Goal: Transaction & Acquisition: Obtain resource

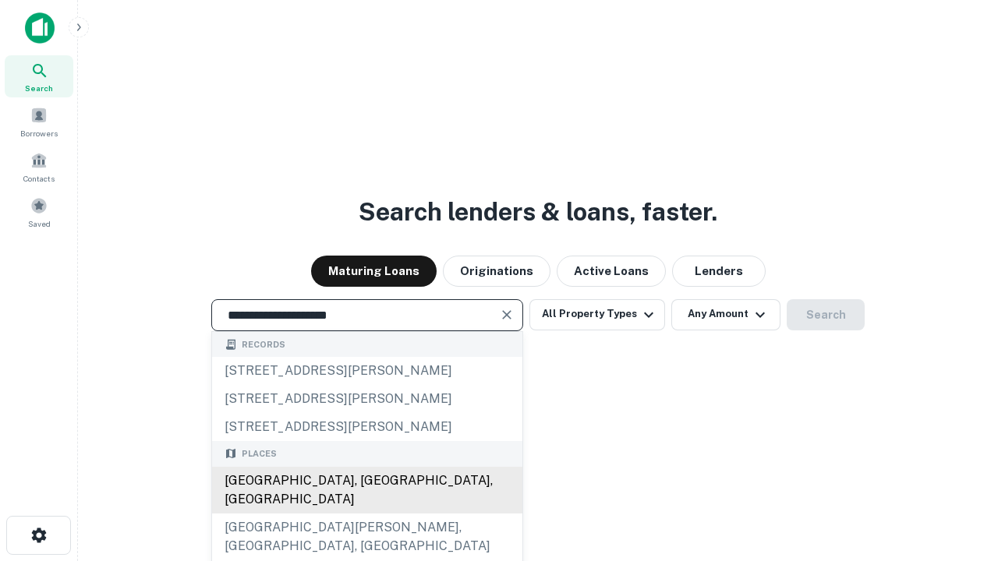
click at [366, 514] on div "[GEOGRAPHIC_DATA], [GEOGRAPHIC_DATA], [GEOGRAPHIC_DATA]" at bounding box center [367, 490] width 310 height 47
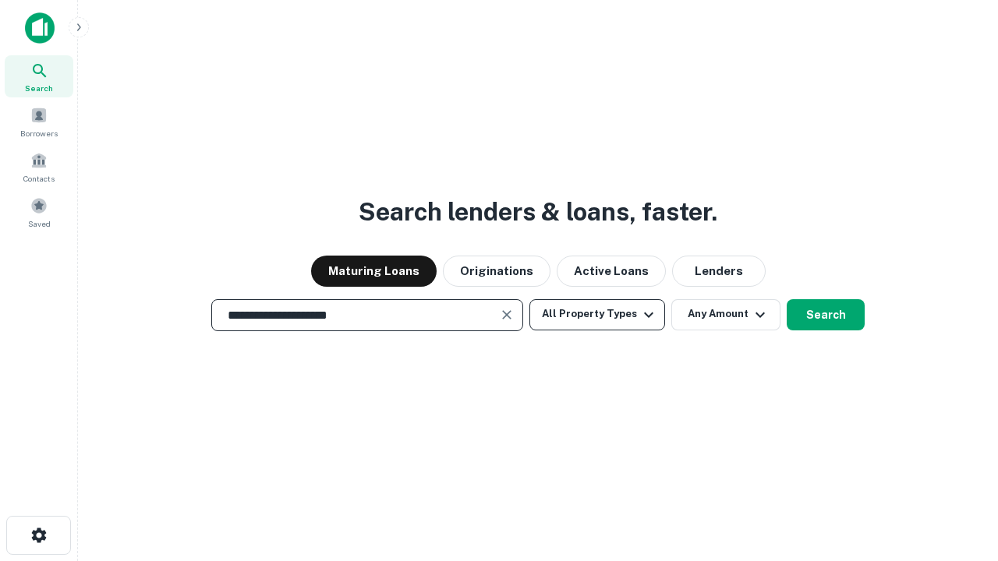
type input "**********"
click at [597, 314] on button "All Property Types" at bounding box center [597, 314] width 136 height 31
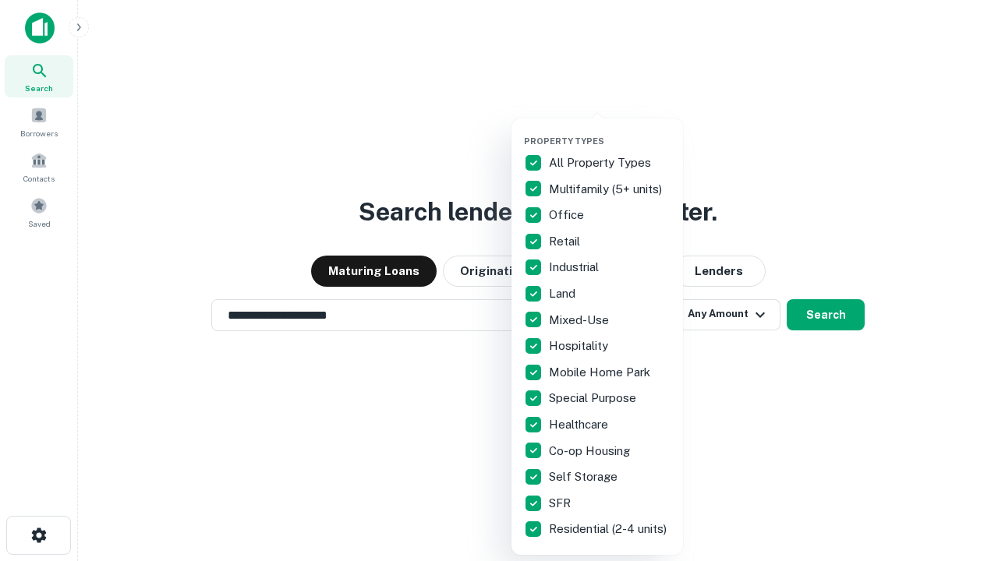
click at [610, 131] on button "button" at bounding box center [610, 131] width 172 height 1
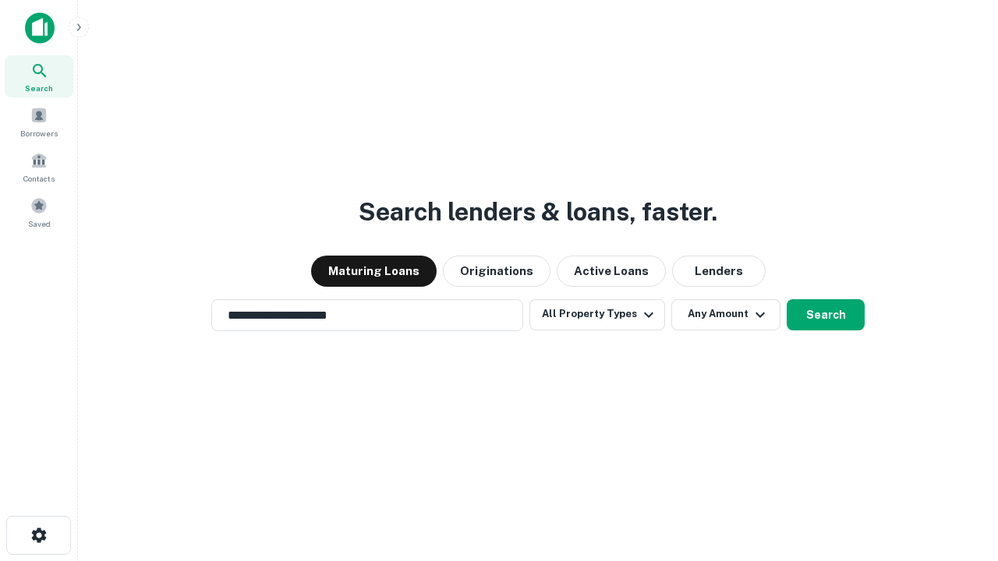
scroll to position [24, 0]
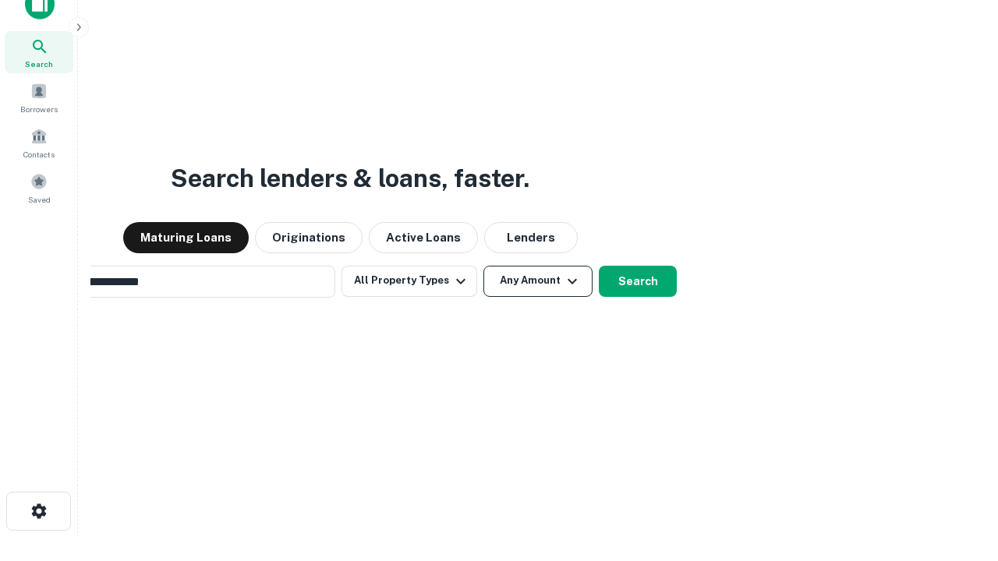
click at [483, 266] on button "Any Amount" at bounding box center [537, 281] width 109 height 31
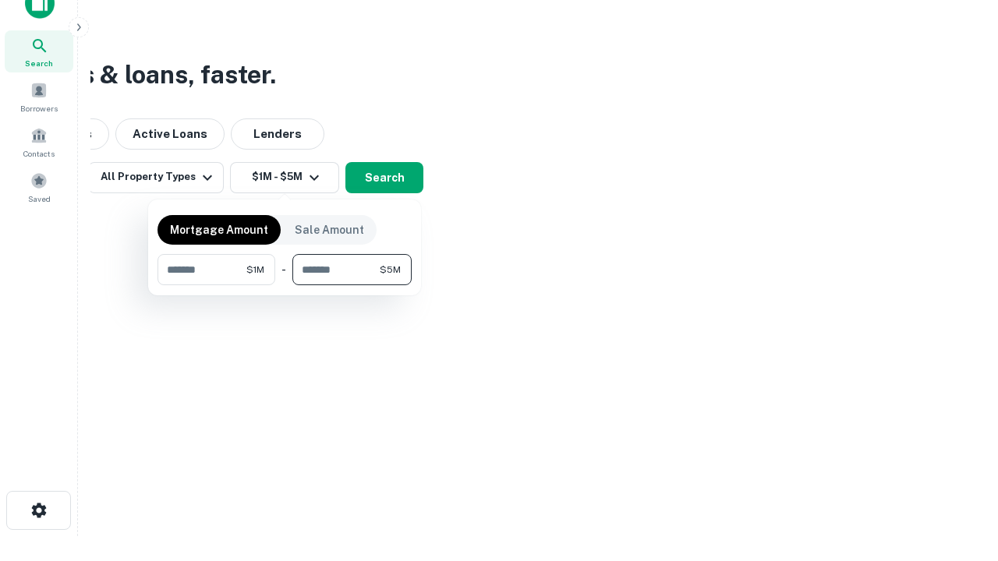
type input "*******"
click at [285, 285] on button "button" at bounding box center [284, 285] width 254 height 1
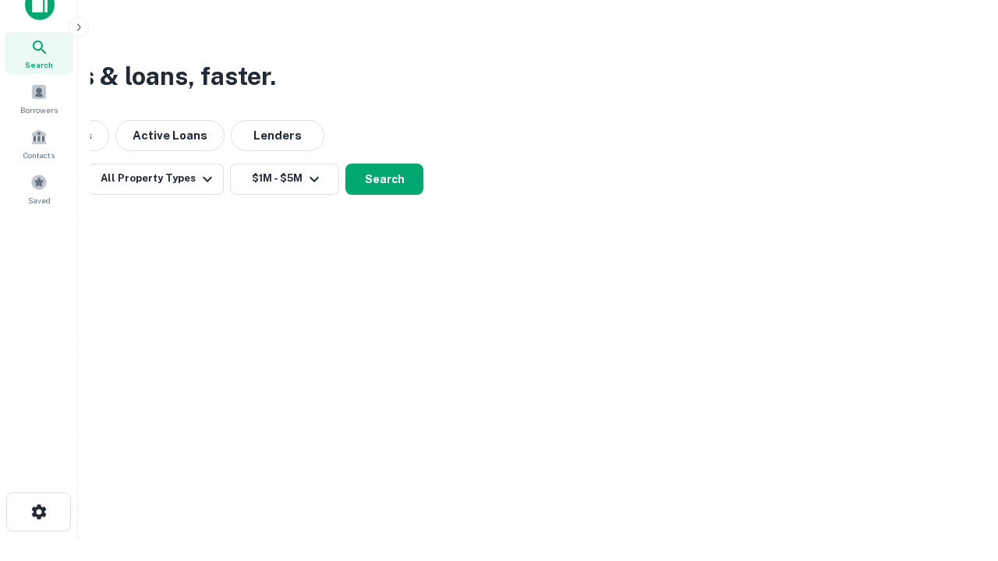
scroll to position [9, 288]
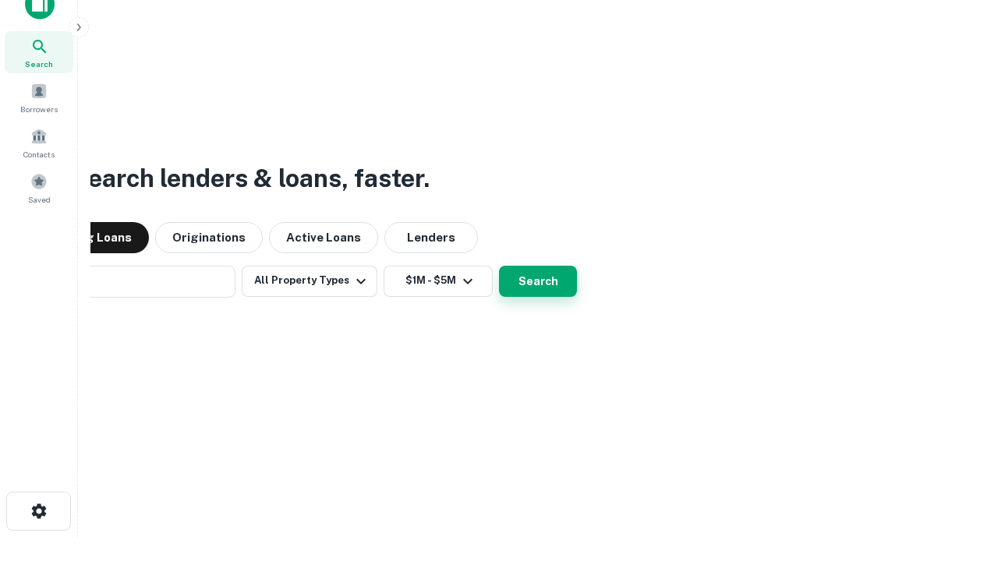
click at [499, 266] on button "Search" at bounding box center [538, 281] width 78 height 31
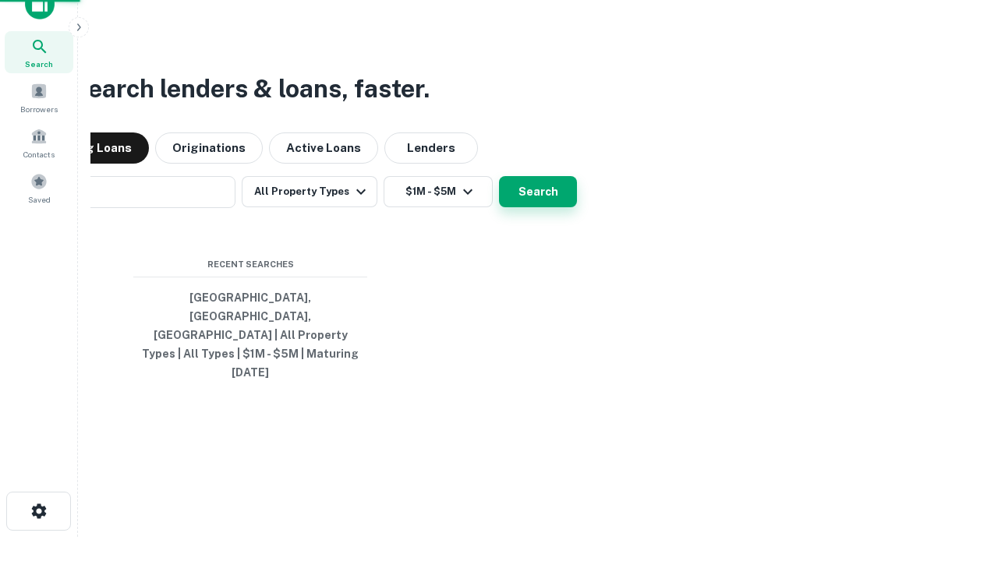
scroll to position [41, 441]
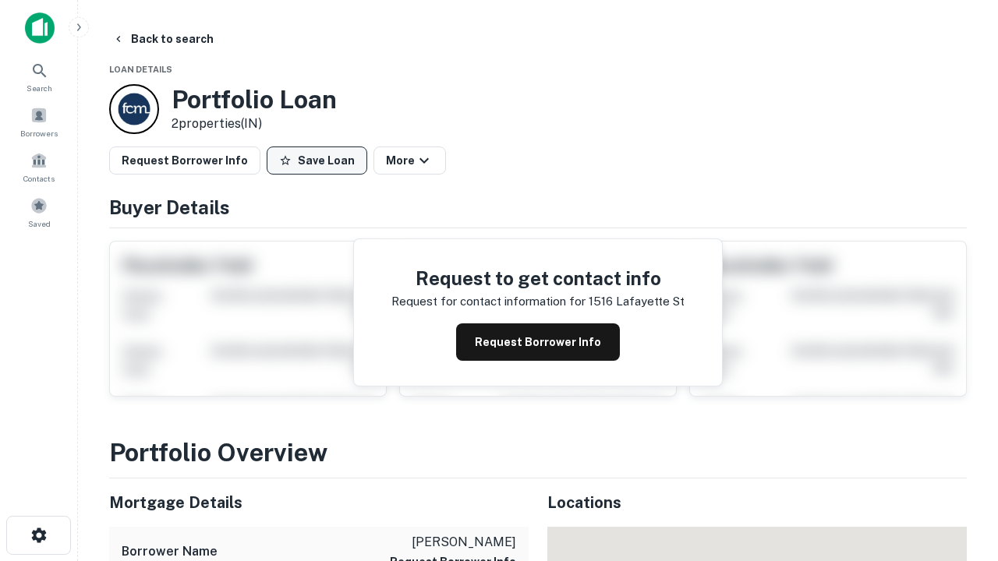
click at [317, 161] on button "Save Loan" at bounding box center [317, 161] width 101 height 28
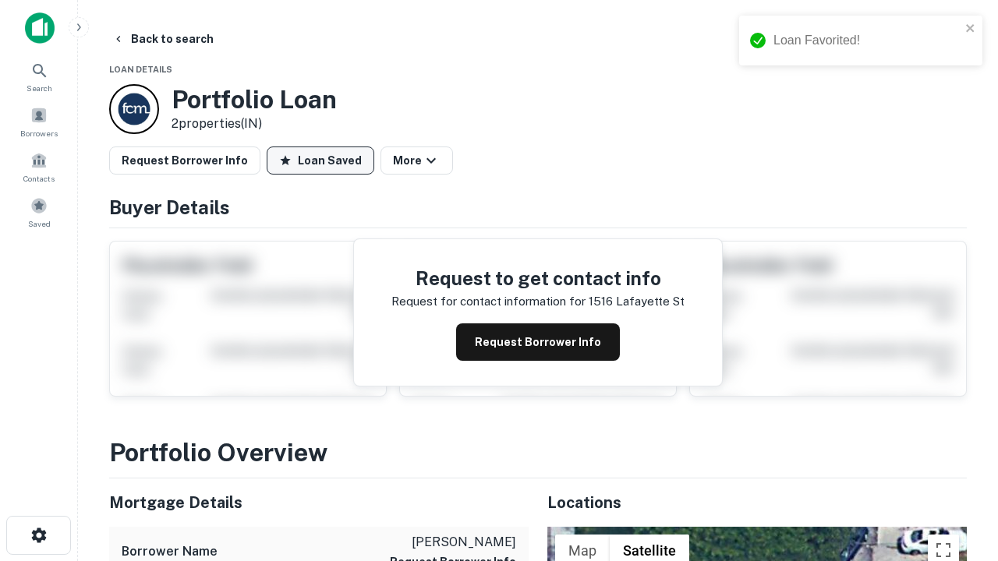
click at [320, 161] on button "Loan Saved" at bounding box center [321, 161] width 108 height 28
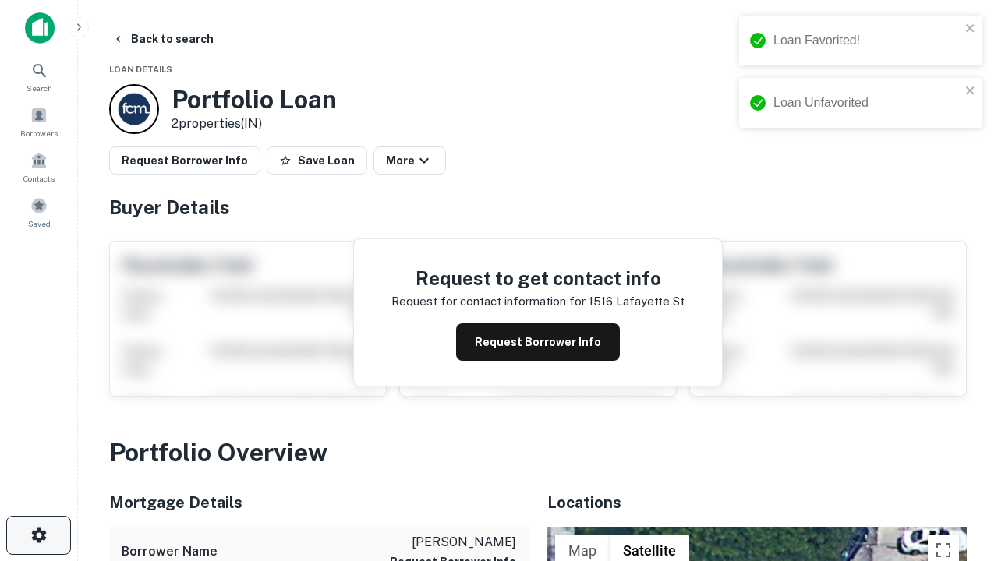
click at [38, 536] on icon "button" at bounding box center [39, 535] width 19 height 19
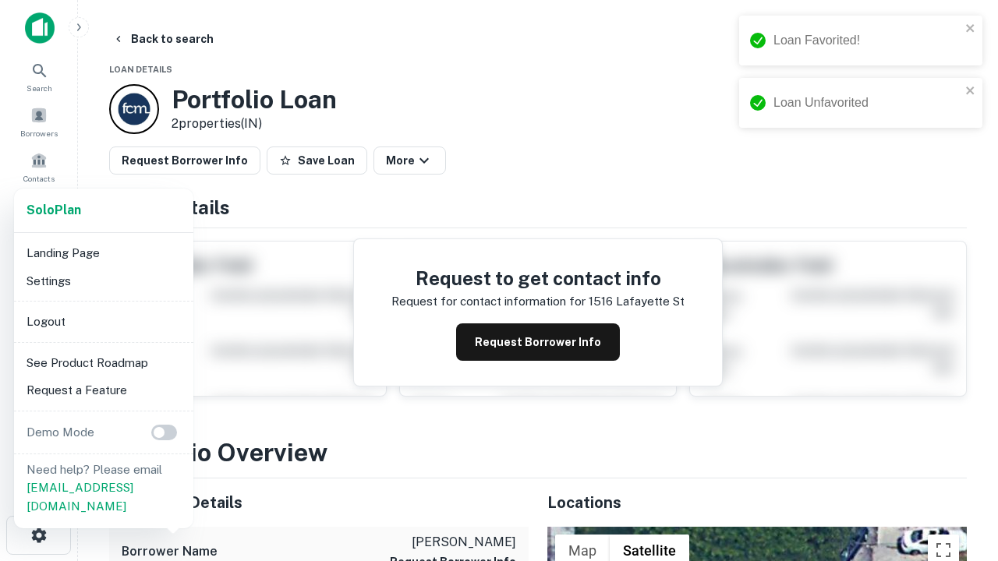
click at [103, 321] on li "Logout" at bounding box center [103, 322] width 167 height 28
